Goal: Task Accomplishment & Management: Manage account settings

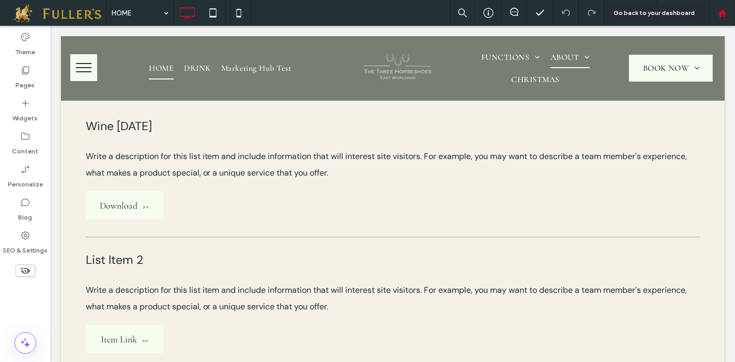
click at [721, 9] on icon at bounding box center [722, 13] width 9 height 9
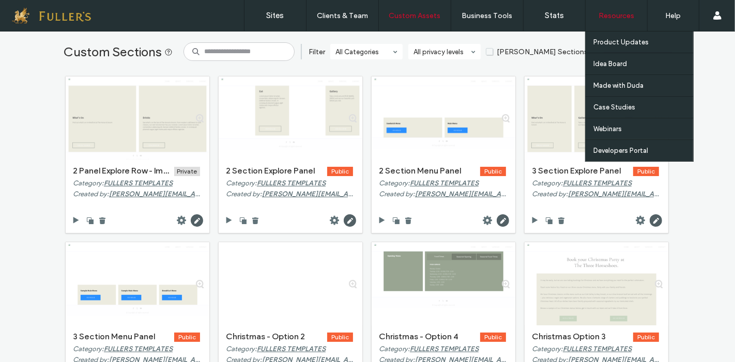
scroll to position [115, 0]
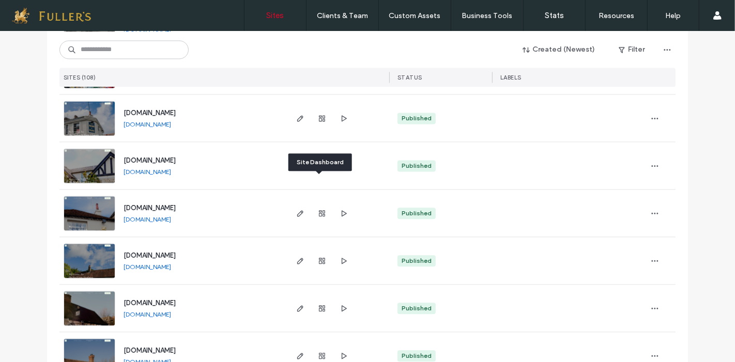
scroll to position [1953, 0]
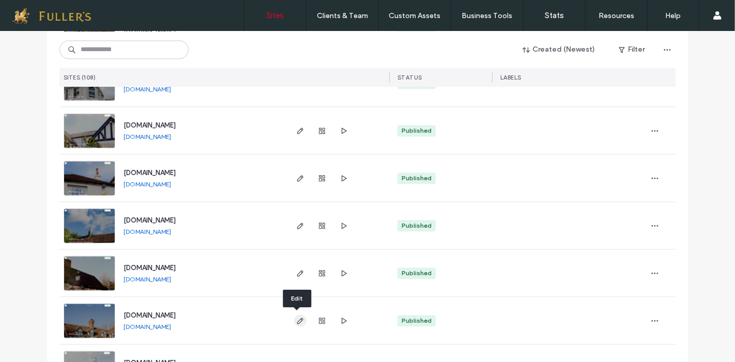
click at [297, 321] on use "button" at bounding box center [300, 321] width 6 height 6
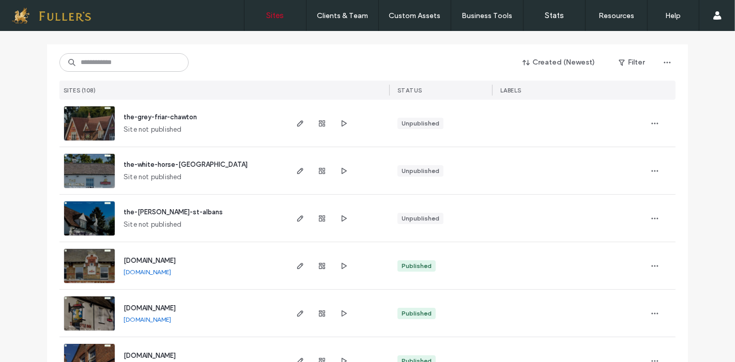
scroll to position [172, 0]
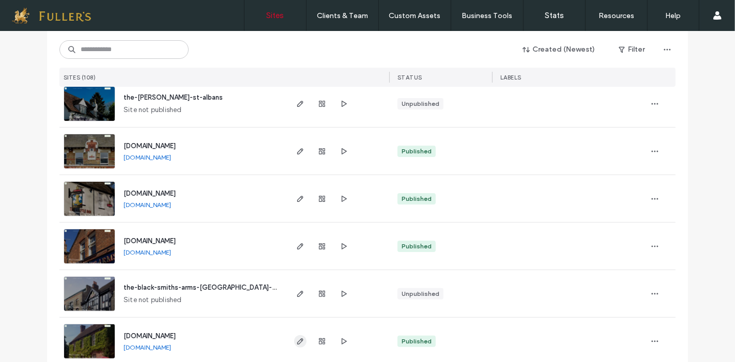
click at [296, 338] on icon "button" at bounding box center [300, 342] width 8 height 8
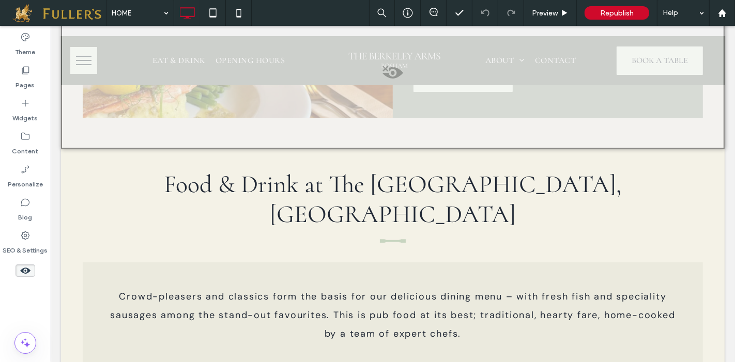
scroll to position [2700, 0]
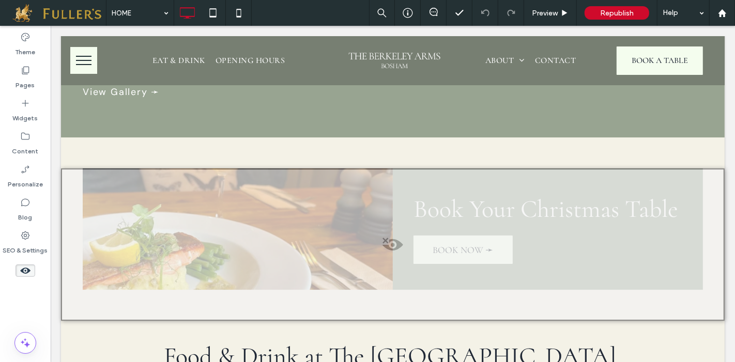
click at [21, 271] on use at bounding box center [25, 271] width 10 height 6
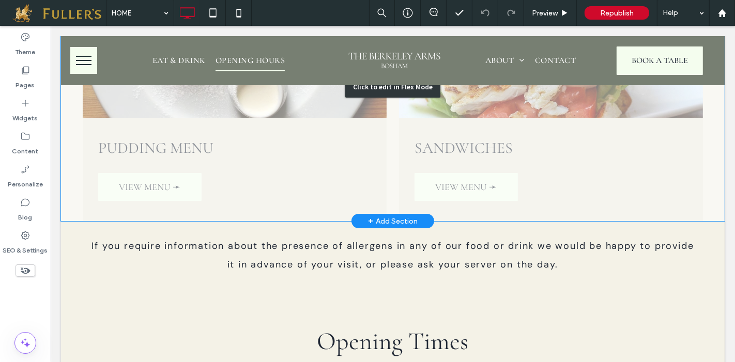
scroll to position [3244, 0]
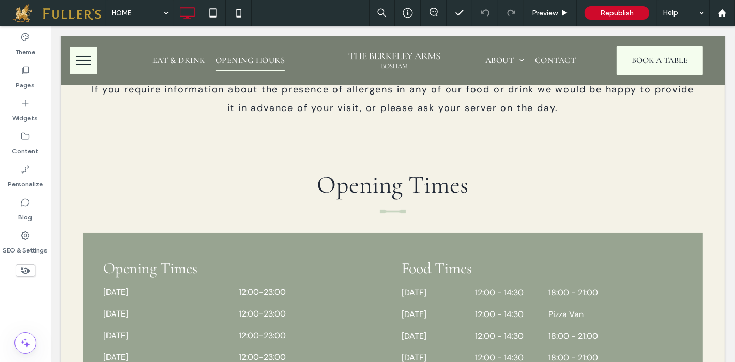
click at [24, 270] on icon at bounding box center [25, 270] width 11 height 11
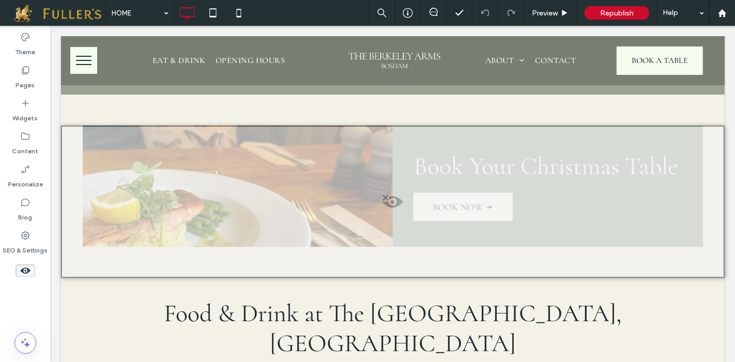
scroll to position [2681, 0]
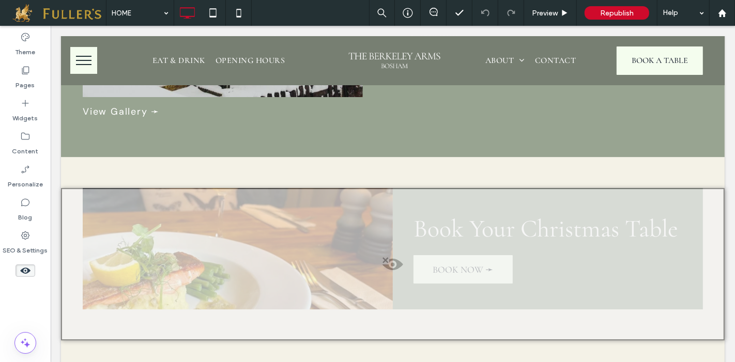
click at [219, 228] on div at bounding box center [393, 264] width 664 height 153
click at [234, 243] on button "Yes" at bounding box center [234, 240] width 32 height 13
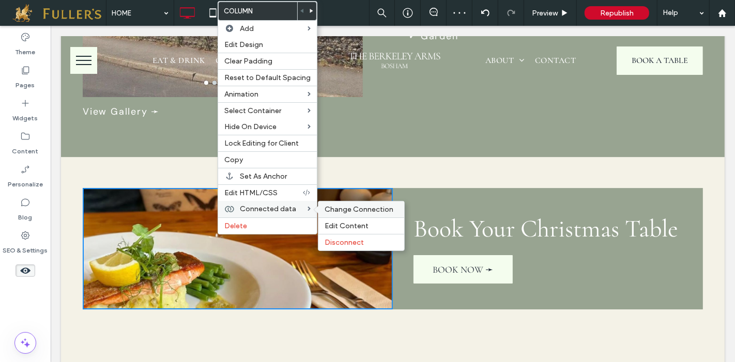
click at [349, 203] on div "Change Connection" at bounding box center [362, 210] width 86 height 16
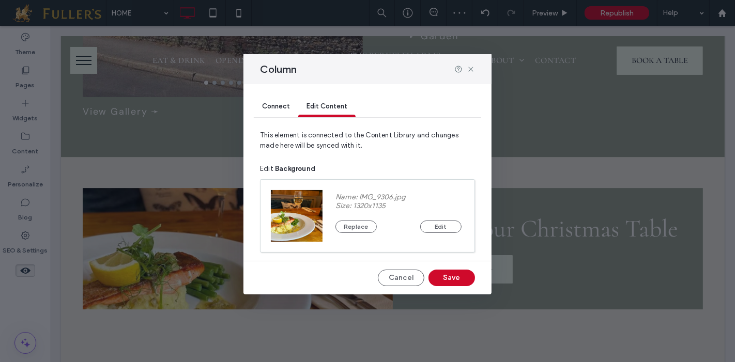
click at [269, 103] on span "Connect" at bounding box center [276, 106] width 28 height 8
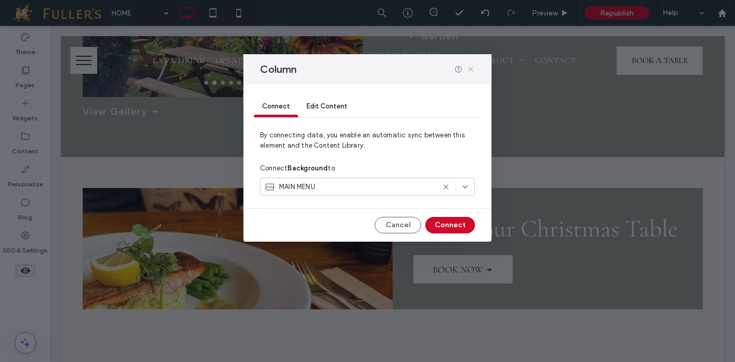
click at [471, 66] on icon at bounding box center [471, 69] width 8 height 8
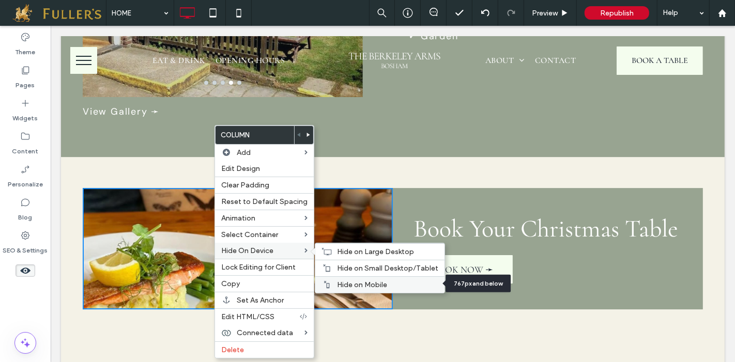
click at [365, 284] on span "Hide on Mobile" at bounding box center [362, 285] width 50 height 9
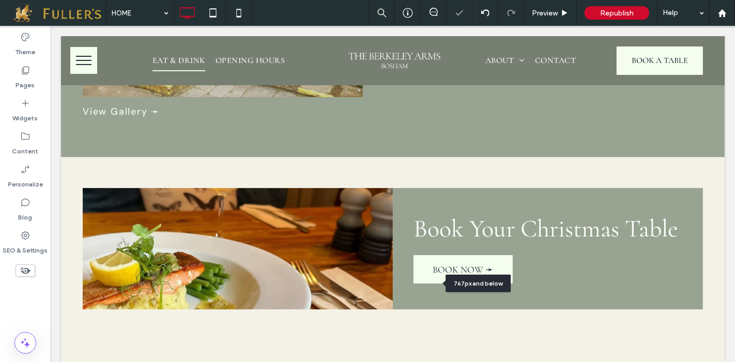
scroll to position [3343, 0]
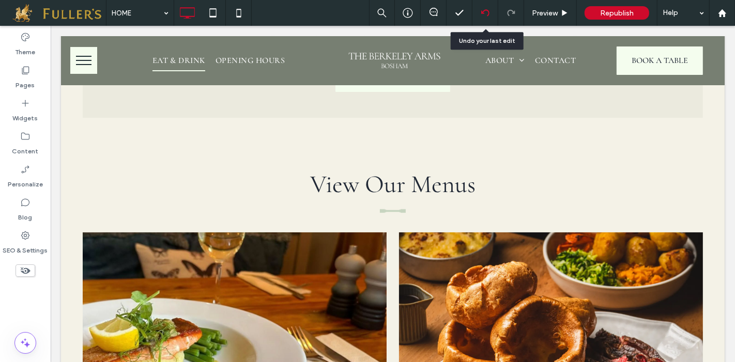
click at [486, 12] on icon at bounding box center [485, 13] width 8 height 8
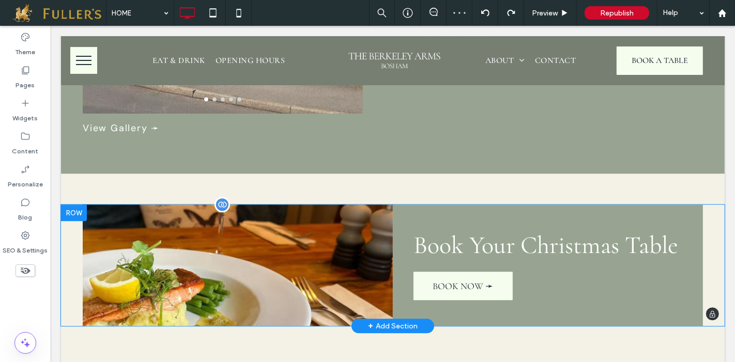
scroll to position [2068, 0]
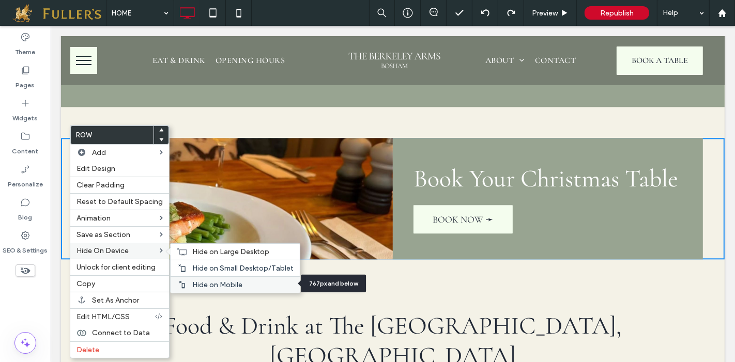
click at [207, 283] on span "Hide on Mobile" at bounding box center [217, 285] width 50 height 9
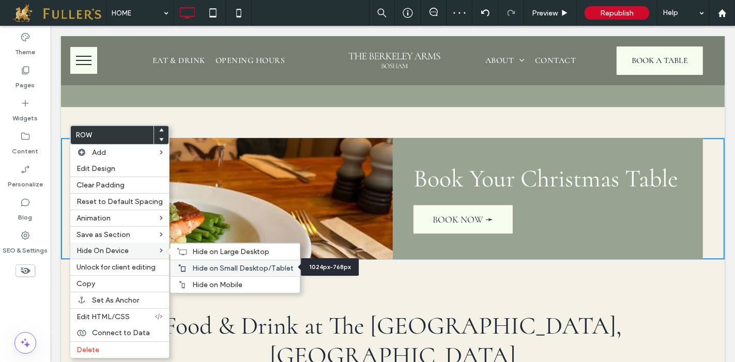
click at [206, 265] on span "Hide on Small Desktop/Tablet" at bounding box center [242, 268] width 101 height 9
click at [205, 266] on span "Hide on Small Desktop/Tablet" at bounding box center [242, 268] width 101 height 9
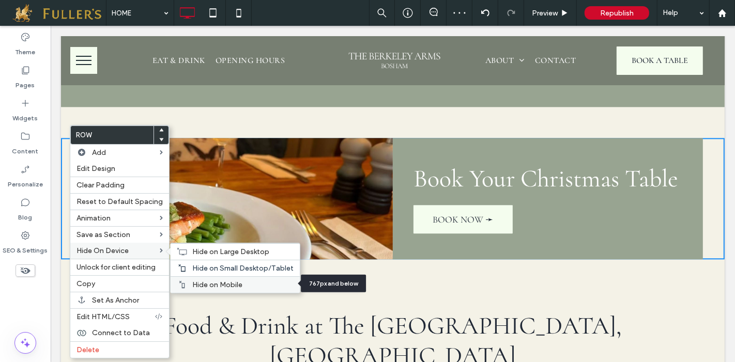
click at [206, 283] on span "Hide on Mobile" at bounding box center [217, 285] width 50 height 9
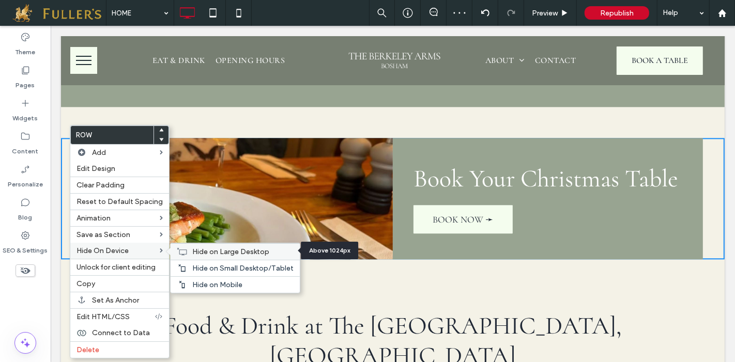
click at [205, 248] on span "Hide on Large Desktop" at bounding box center [230, 252] width 77 height 9
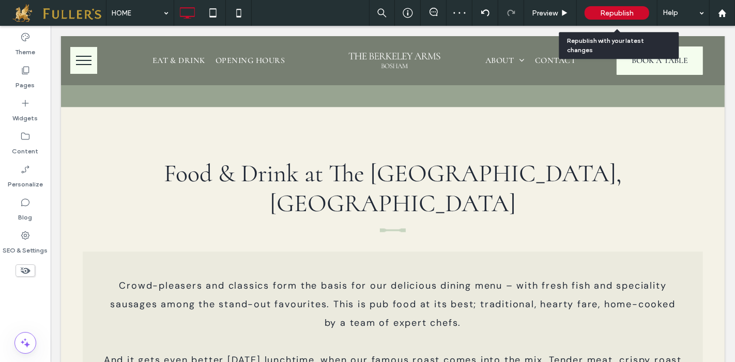
click at [615, 9] on span "Republish" at bounding box center [617, 13] width 34 height 9
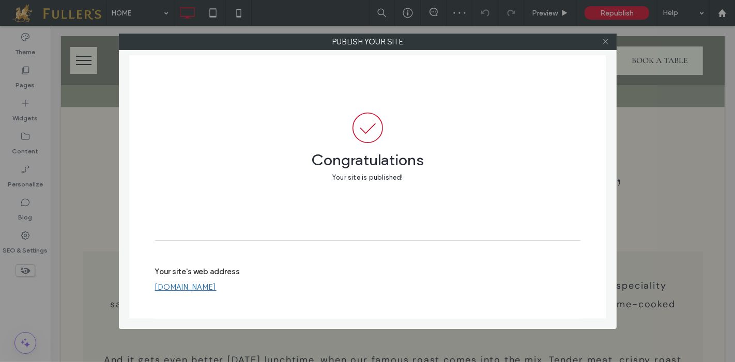
click at [607, 42] on icon at bounding box center [606, 42] width 8 height 8
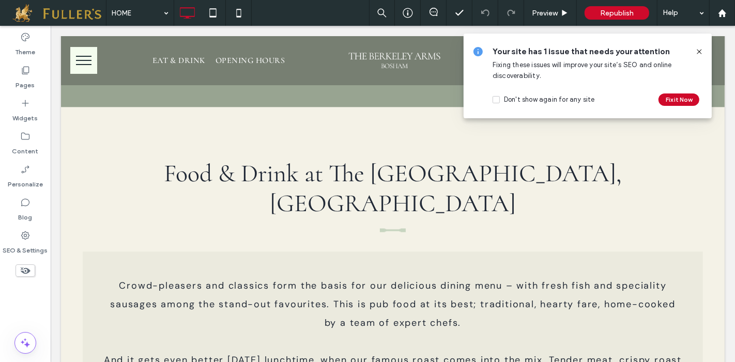
click at [700, 52] on icon at bounding box center [699, 52] width 8 height 8
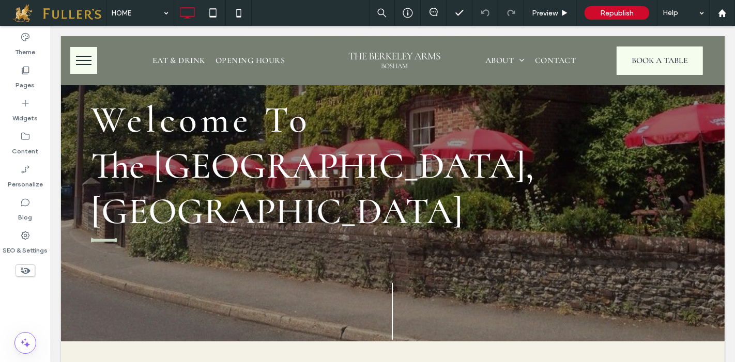
scroll to position [0, 0]
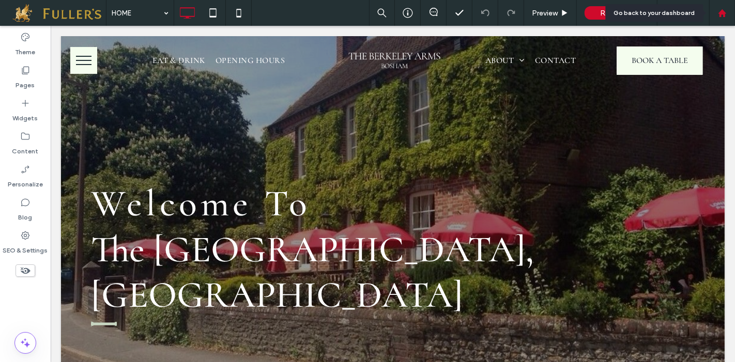
click at [724, 14] on use at bounding box center [722, 13] width 8 height 8
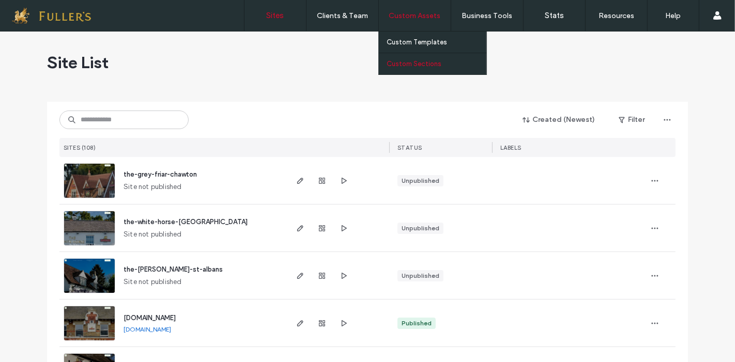
click at [413, 66] on label "Custom Sections" at bounding box center [414, 64] width 55 height 8
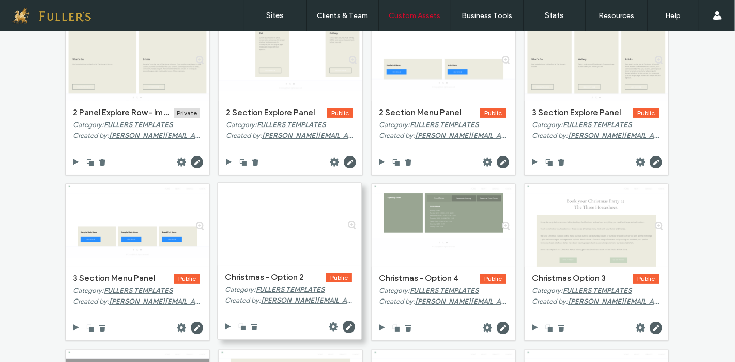
scroll to position [115, 0]
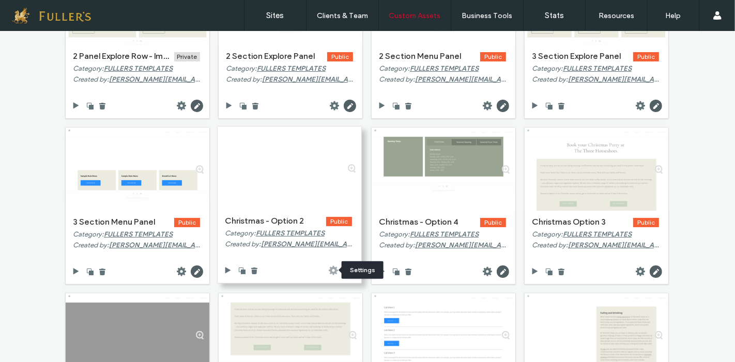
click at [329, 272] on use at bounding box center [333, 270] width 9 height 9
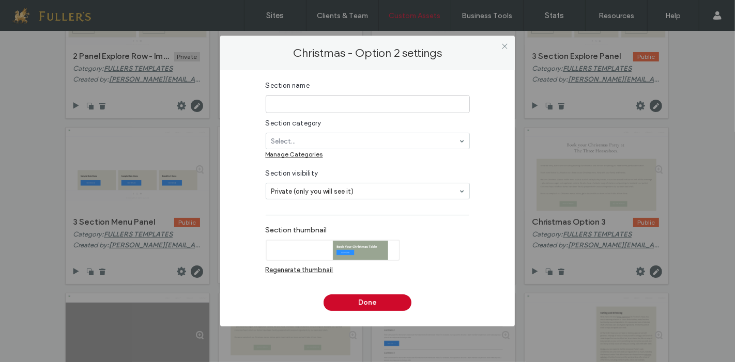
type input "**********"
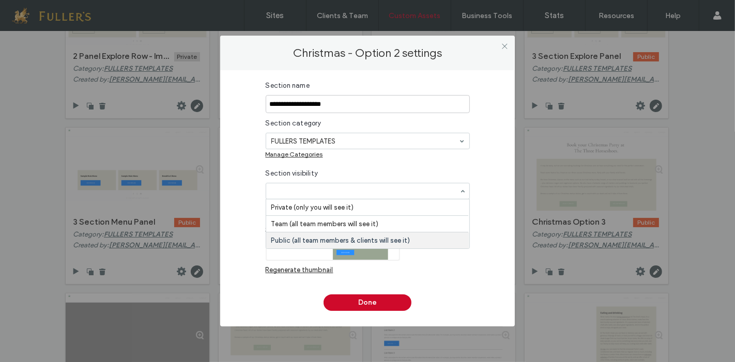
click at [425, 188] on input at bounding box center [365, 191] width 188 height 7
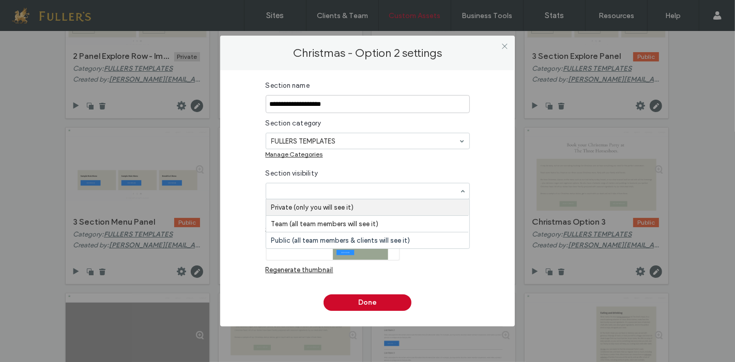
click at [445, 149] on div "Manage Categories" at bounding box center [368, 156] width 204 height 14
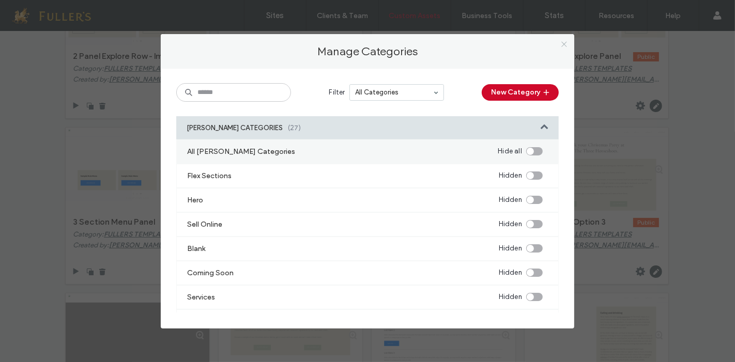
click at [564, 42] on icon at bounding box center [565, 44] width 8 height 8
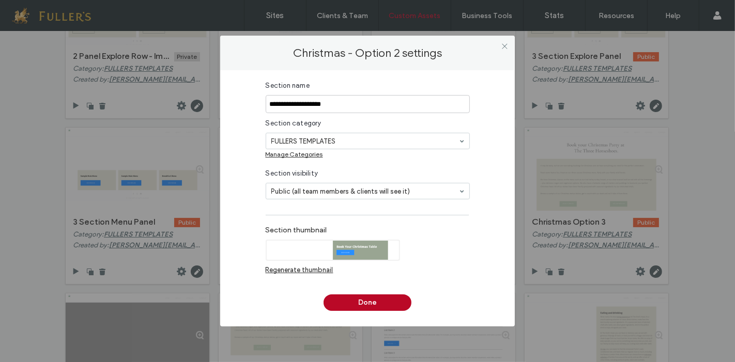
click at [375, 311] on button "Done" at bounding box center [368, 303] width 88 height 17
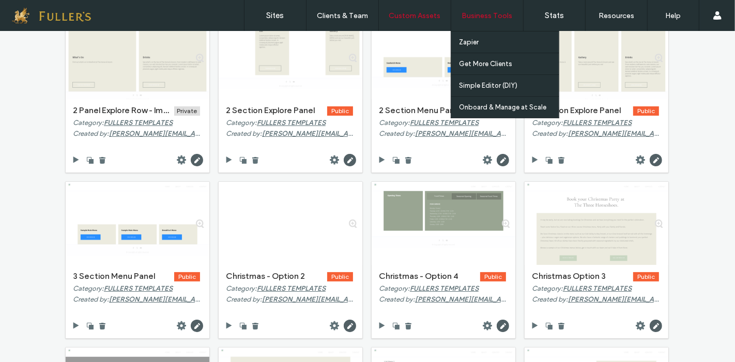
scroll to position [0, 0]
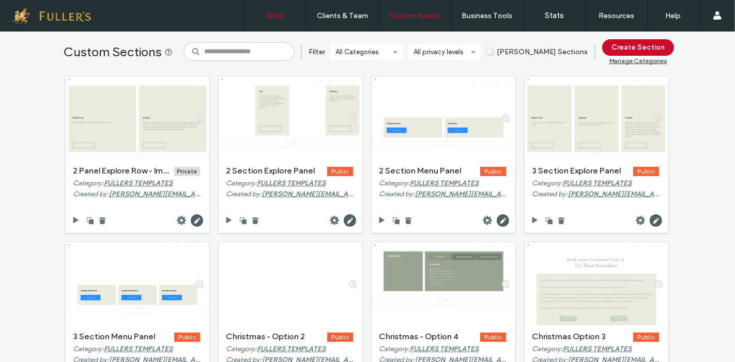
click at [270, 14] on label "Sites" at bounding box center [276, 15] width 18 height 9
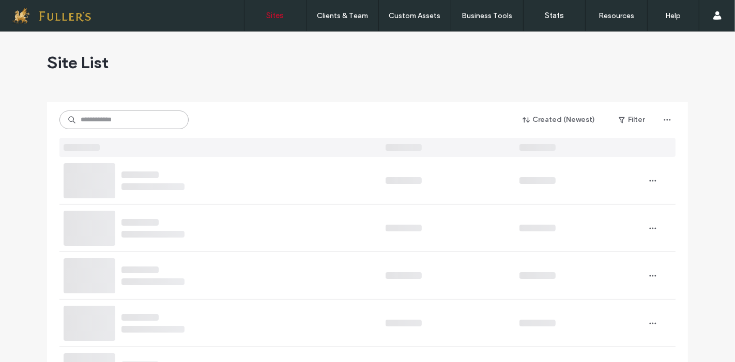
click at [112, 122] on input at bounding box center [123, 120] width 129 height 19
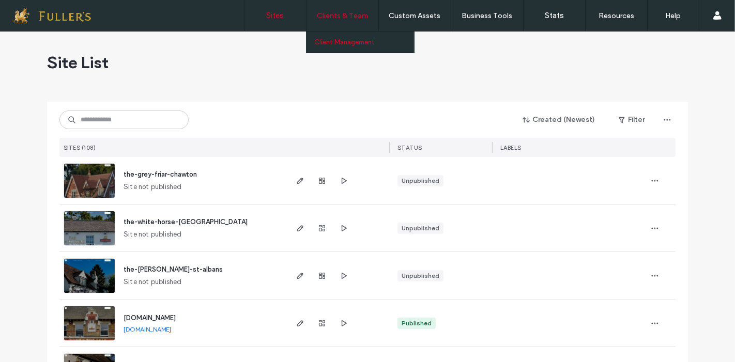
click at [341, 43] on label "Client Management" at bounding box center [344, 42] width 61 height 8
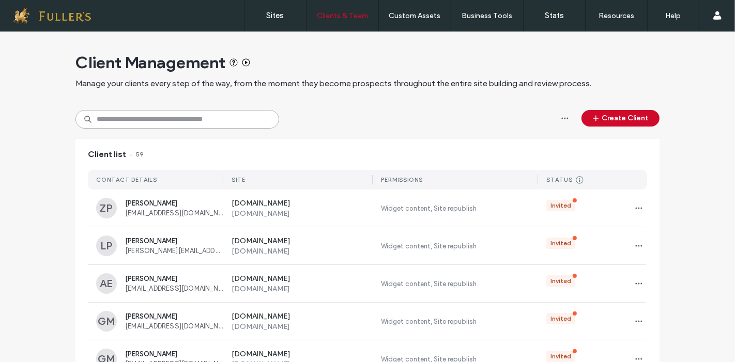
click at [130, 116] on input at bounding box center [177, 119] width 204 height 19
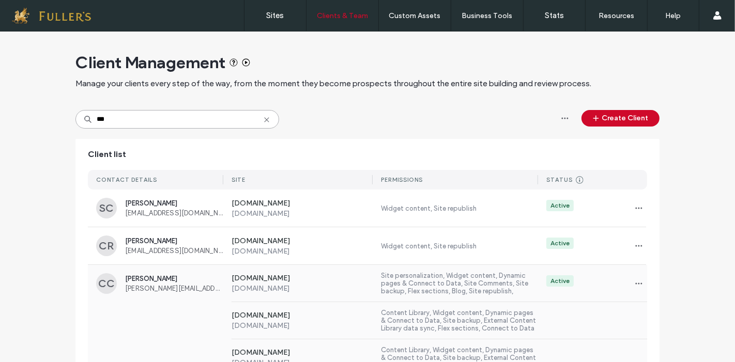
type input "***"
click at [113, 286] on div "CC Charlie Carroll charlie.carroll@fullers.co.uk" at bounding box center [159, 284] width 127 height 21
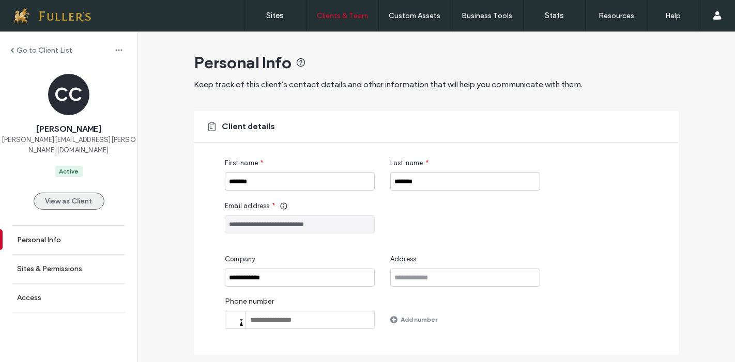
drag, startPoint x: 62, startPoint y: 186, endPoint x: 74, endPoint y: 191, distance: 13.3
click at [63, 193] on button "View as Client" at bounding box center [69, 201] width 71 height 17
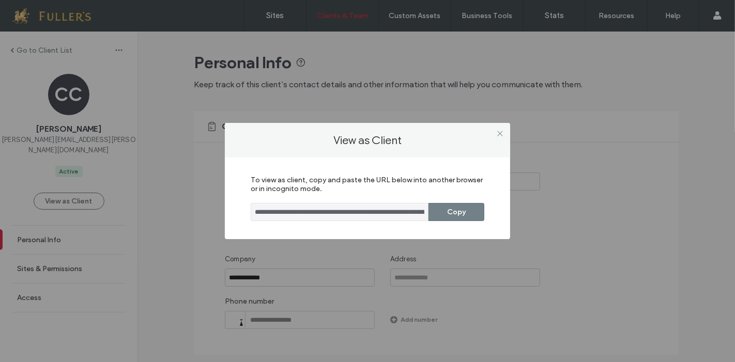
click at [447, 212] on button "Copy" at bounding box center [457, 212] width 56 height 18
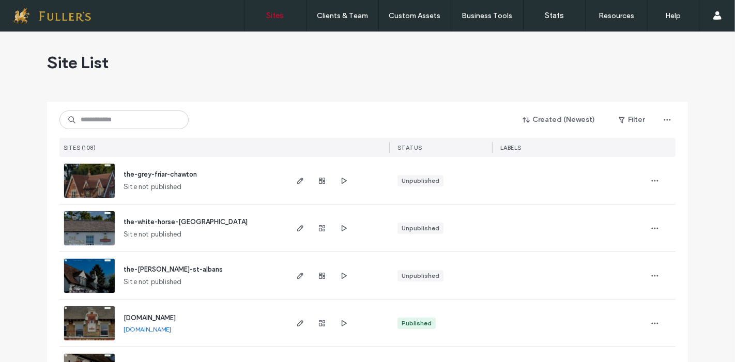
click at [330, 43] on label "Client Management" at bounding box center [344, 42] width 61 height 8
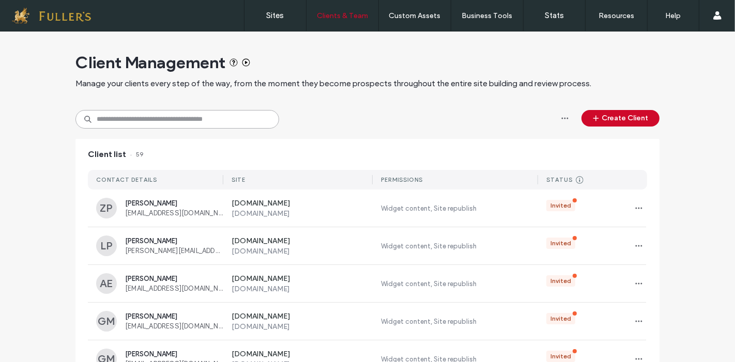
click at [152, 125] on input at bounding box center [177, 119] width 204 height 19
type input "***"
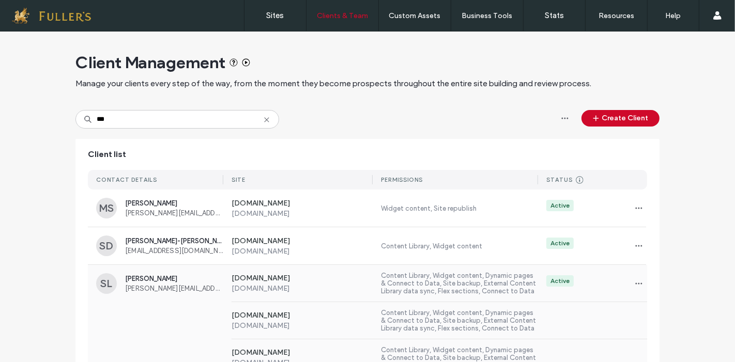
click at [104, 285] on div "SL" at bounding box center [106, 284] width 21 height 21
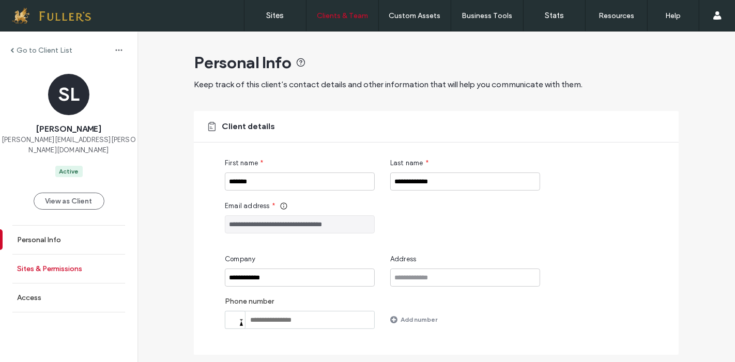
click at [48, 255] on link "Sites & Permissions" at bounding box center [69, 269] width 138 height 28
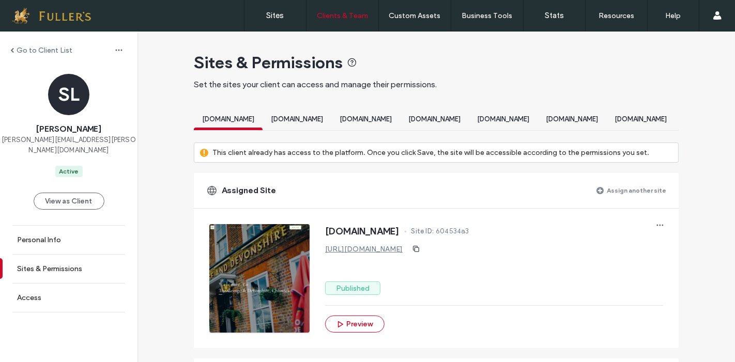
click at [263, 111] on div "www.georgeanddevonshire.co.uk" at bounding box center [228, 120] width 69 height 19
click at [254, 118] on span "www.barley-mow-epsom.co.uk" at bounding box center [228, 119] width 52 height 8
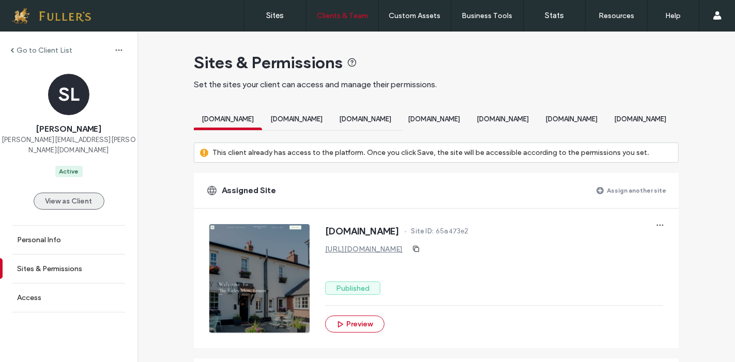
click at [73, 193] on button "View as Client" at bounding box center [69, 201] width 71 height 17
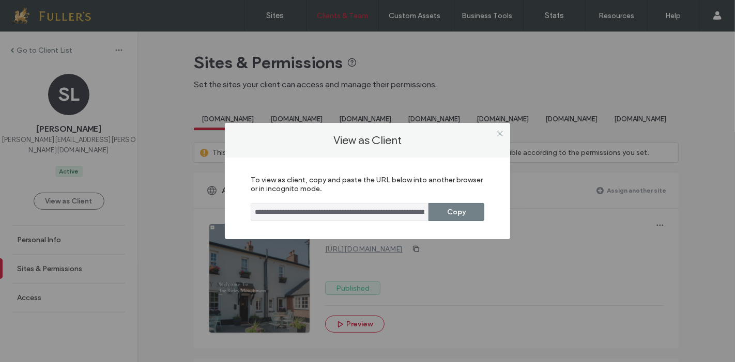
click at [462, 209] on button "Copy" at bounding box center [457, 212] width 56 height 18
